Goal: Information Seeking & Learning: Learn about a topic

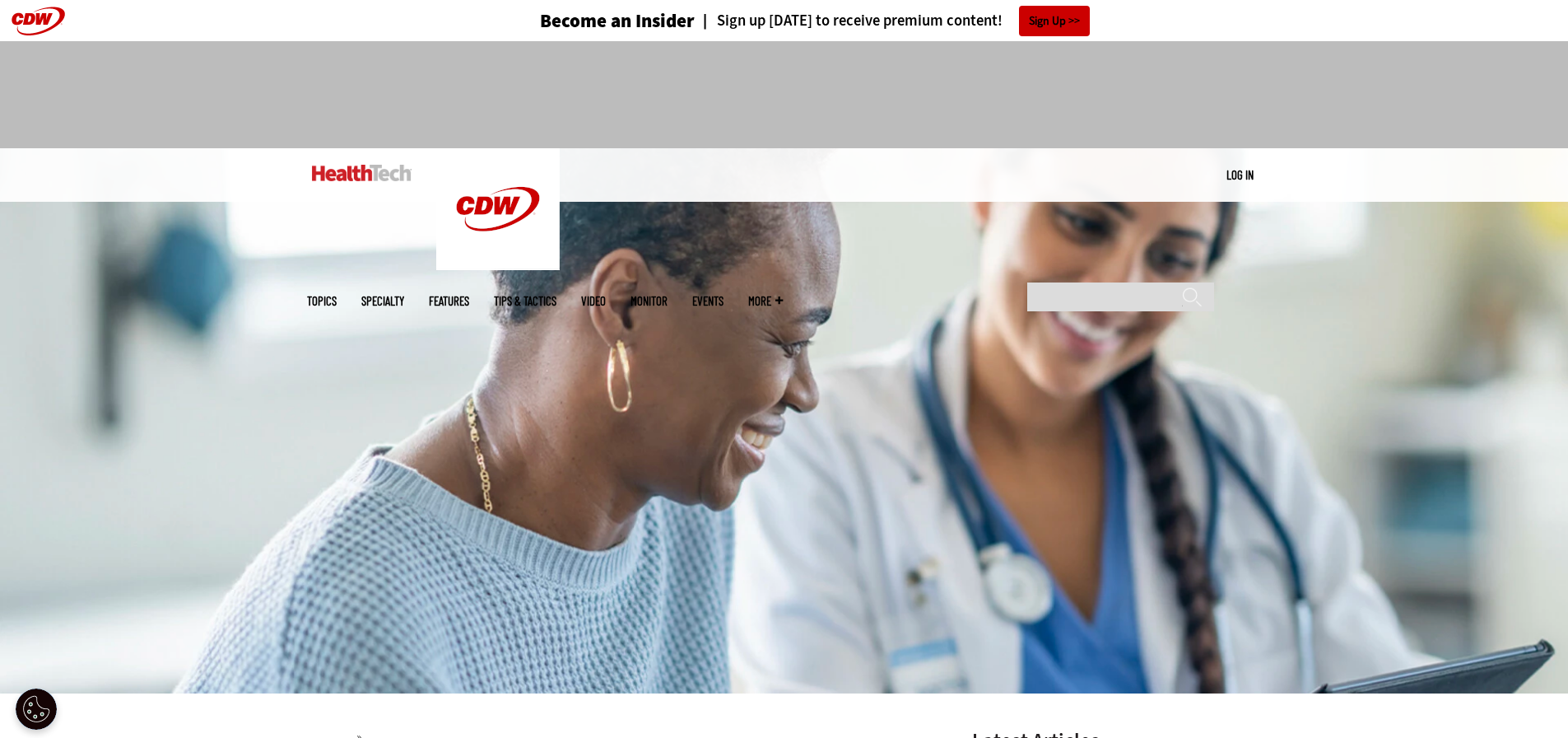
click at [375, 169] on img at bounding box center [362, 173] width 99 height 17
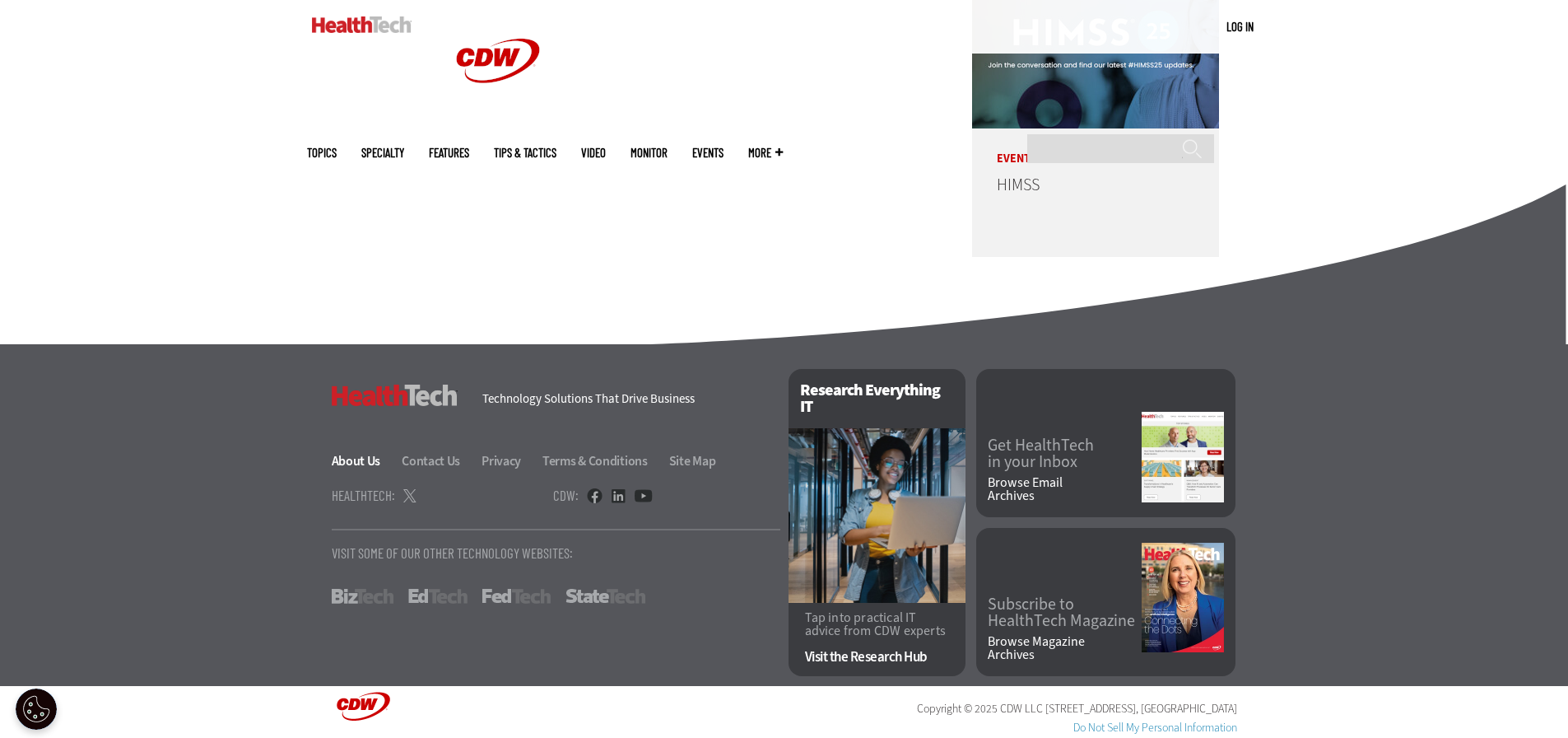
click at [361, 459] on link "About Us" at bounding box center [366, 461] width 68 height 17
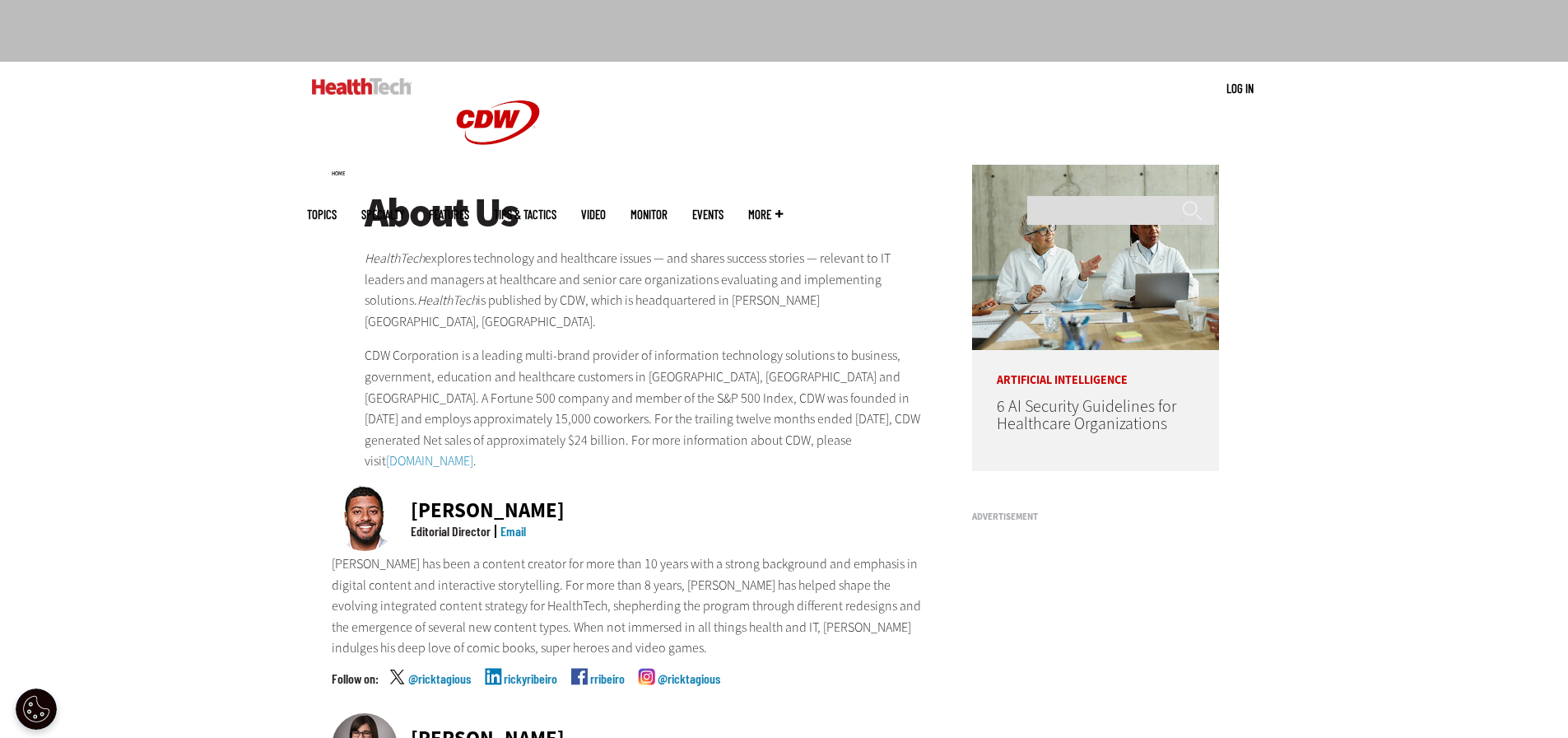
scroll to position [83, 0]
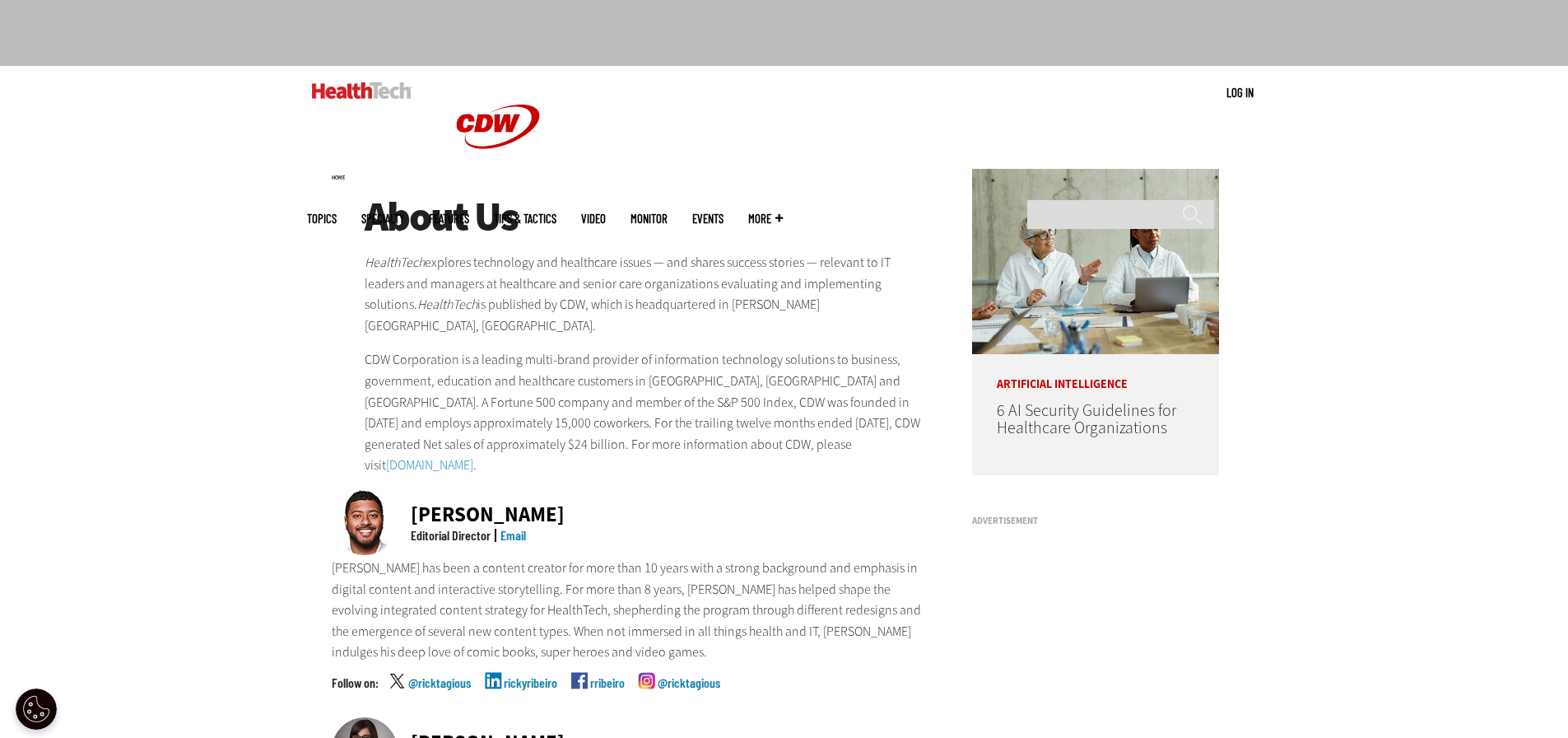
drag, startPoint x: 882, startPoint y: 260, endPoint x: 711, endPoint y: 279, distance: 172.1
click at [711, 279] on p "HealthTech explores technology and healthcare issues — and shares success stori…" at bounding box center [647, 294] width 564 height 84
copy p "IT leaders and managers at healthcare and senior care organizations"
